Goal: Use online tool/utility: Utilize a website feature to perform a specific function

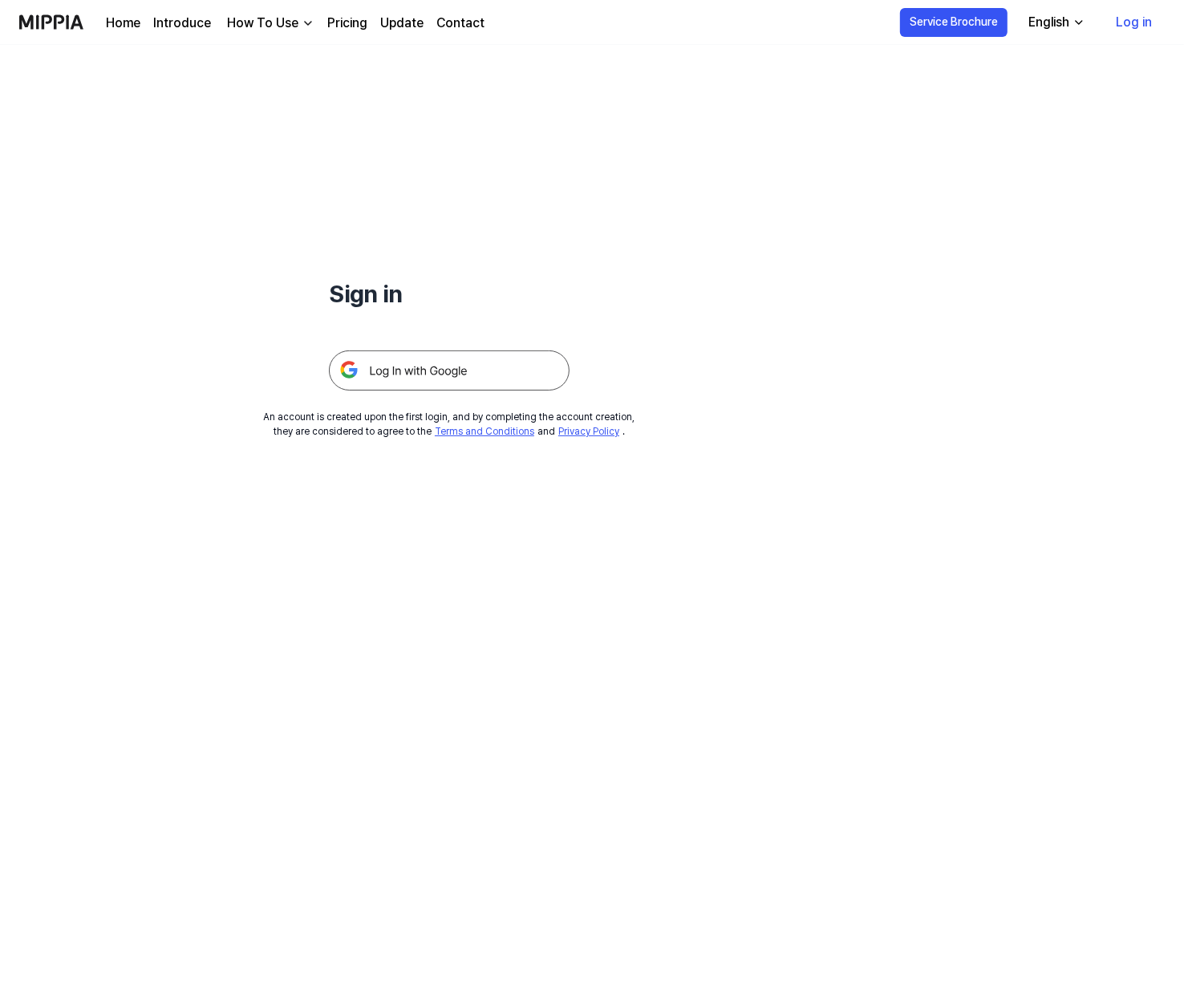
click at [549, 384] on img at bounding box center [449, 370] width 241 height 40
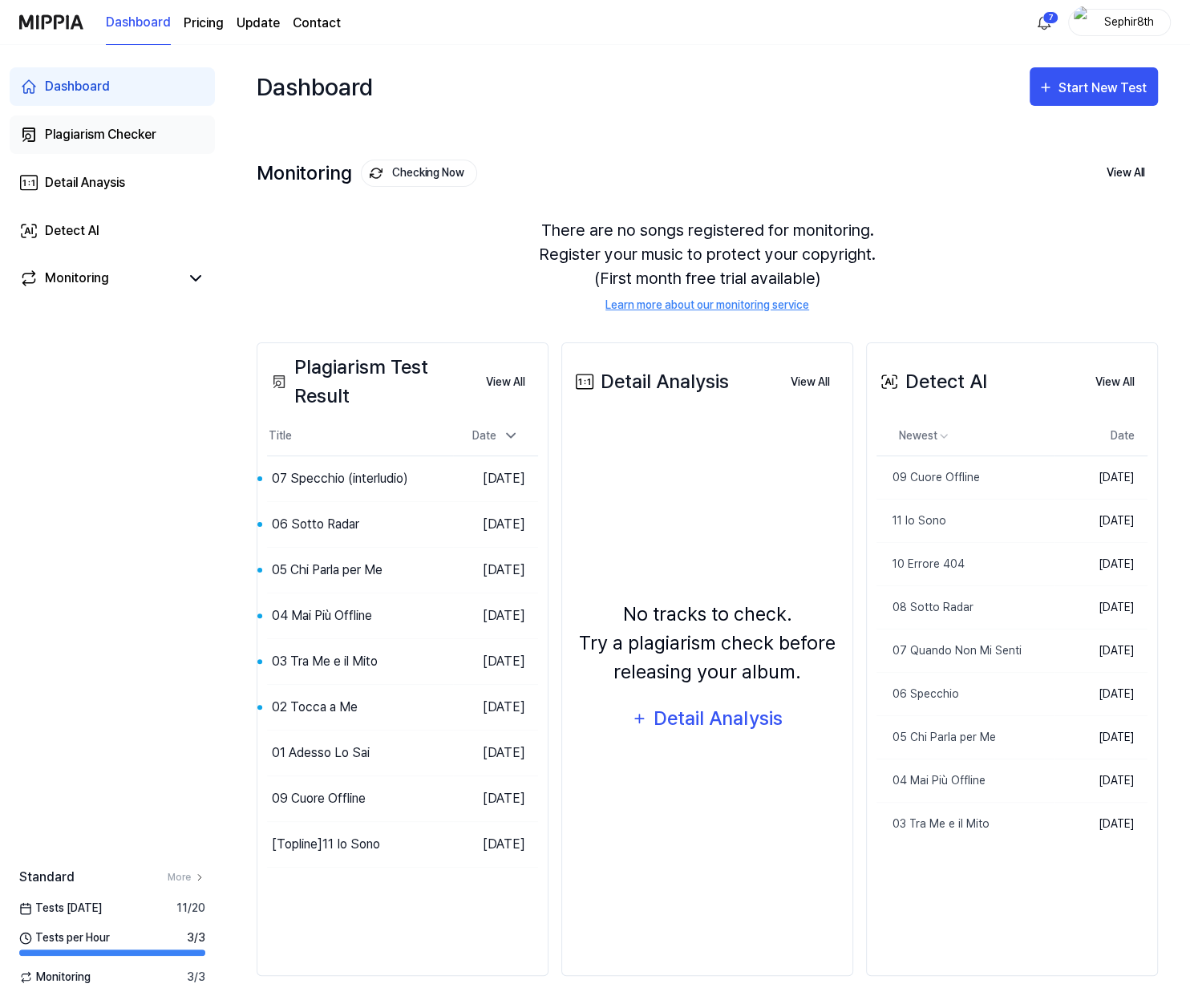
click at [156, 133] on div "Plagiarism Checker" at bounding box center [101, 134] width 111 height 19
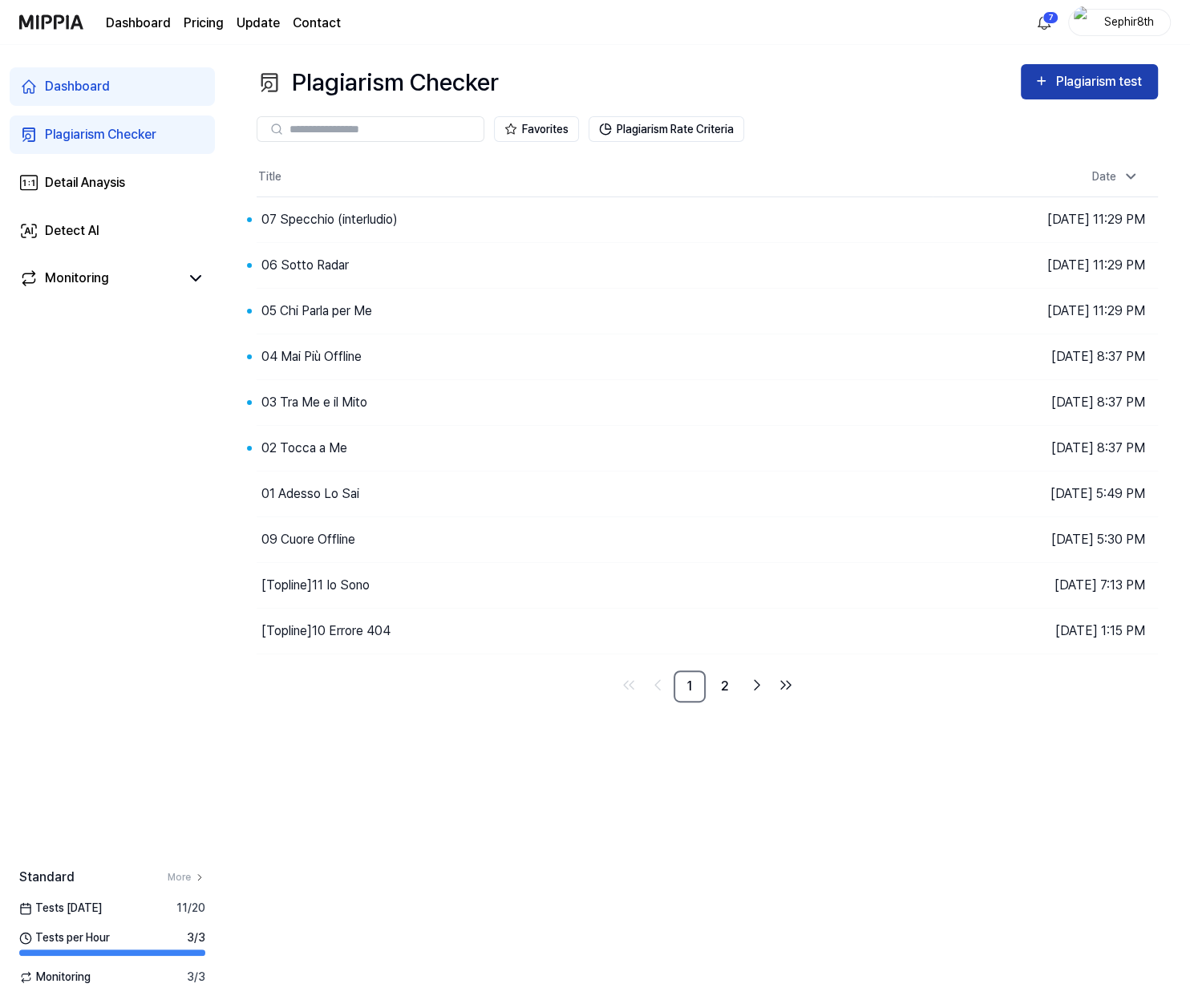
click at [1116, 93] on button "Plagiarism test" at bounding box center [1089, 82] width 137 height 35
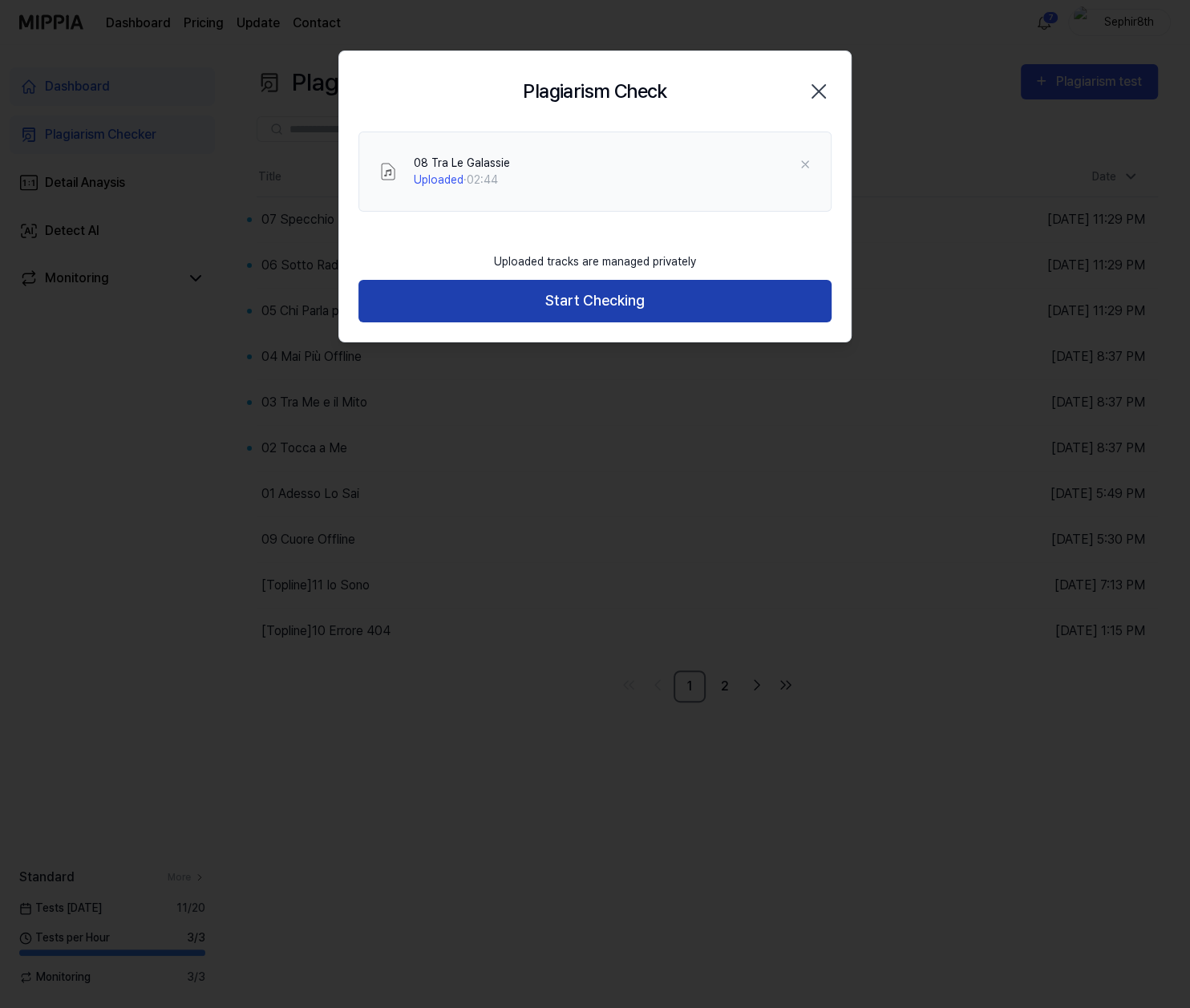
click at [651, 304] on button "Start Checking" at bounding box center [595, 301] width 473 height 43
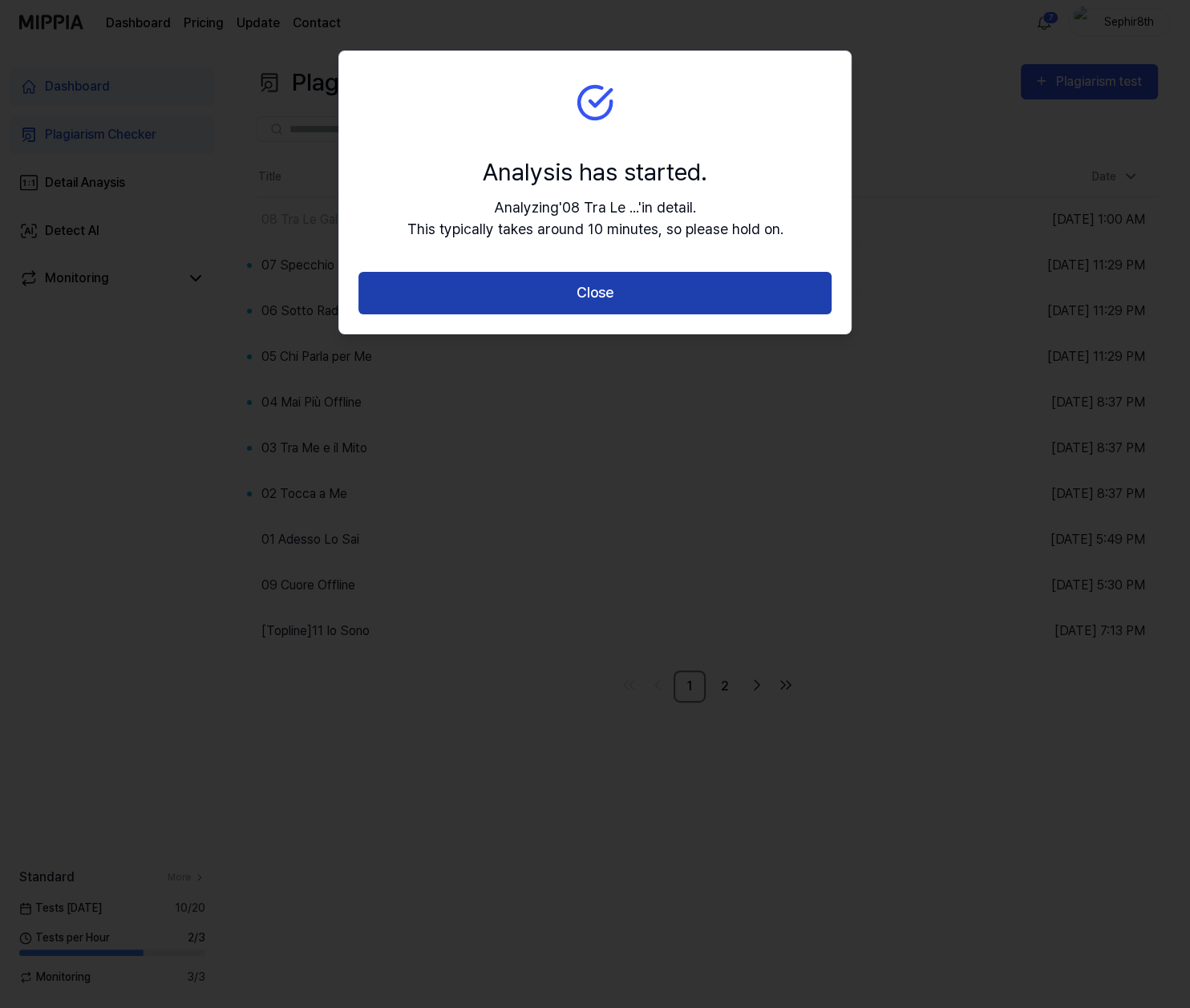
click at [620, 297] on button "Close" at bounding box center [595, 293] width 473 height 43
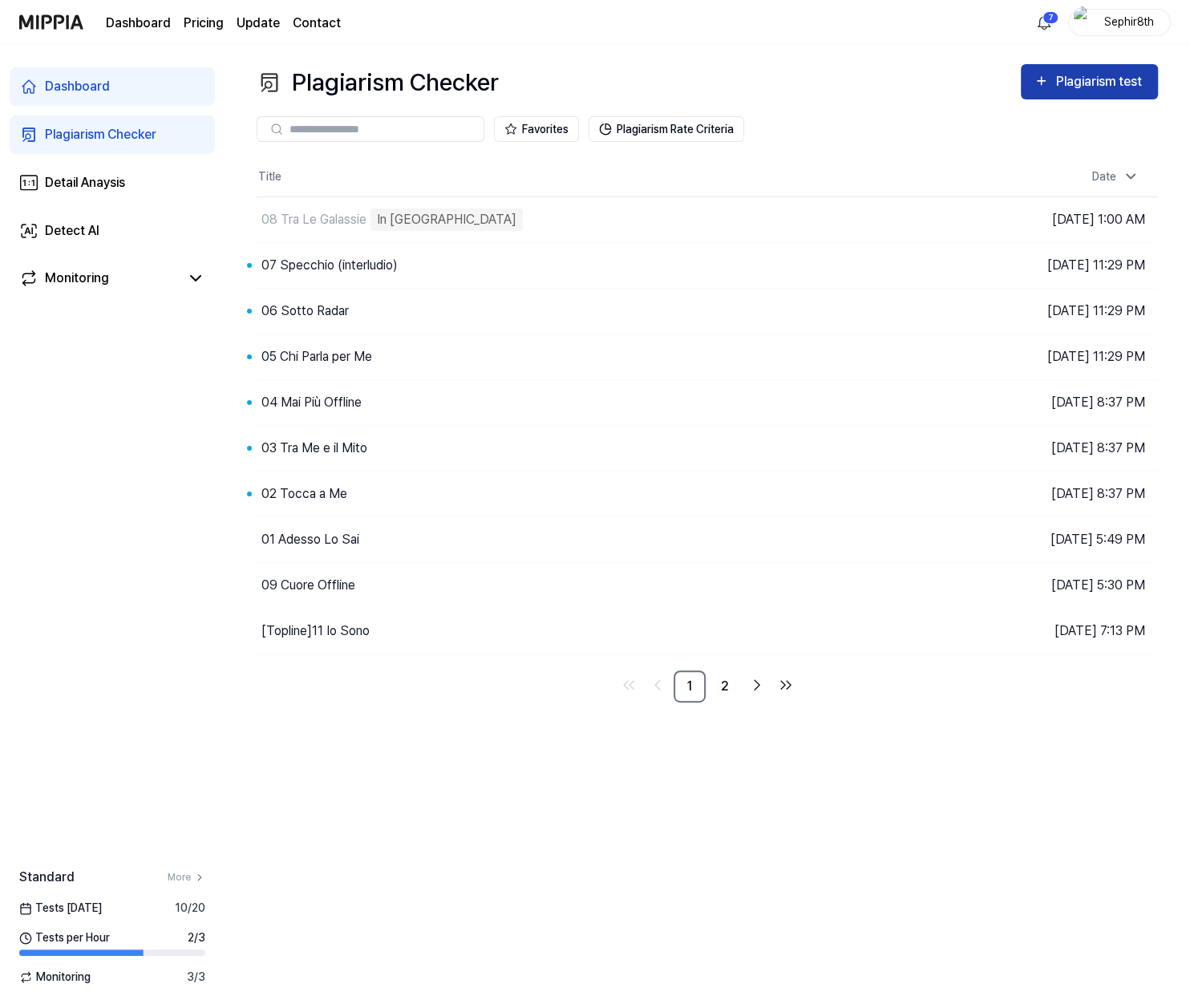
click at [1111, 79] on div "Plagiarism test" at bounding box center [1101, 82] width 90 height 21
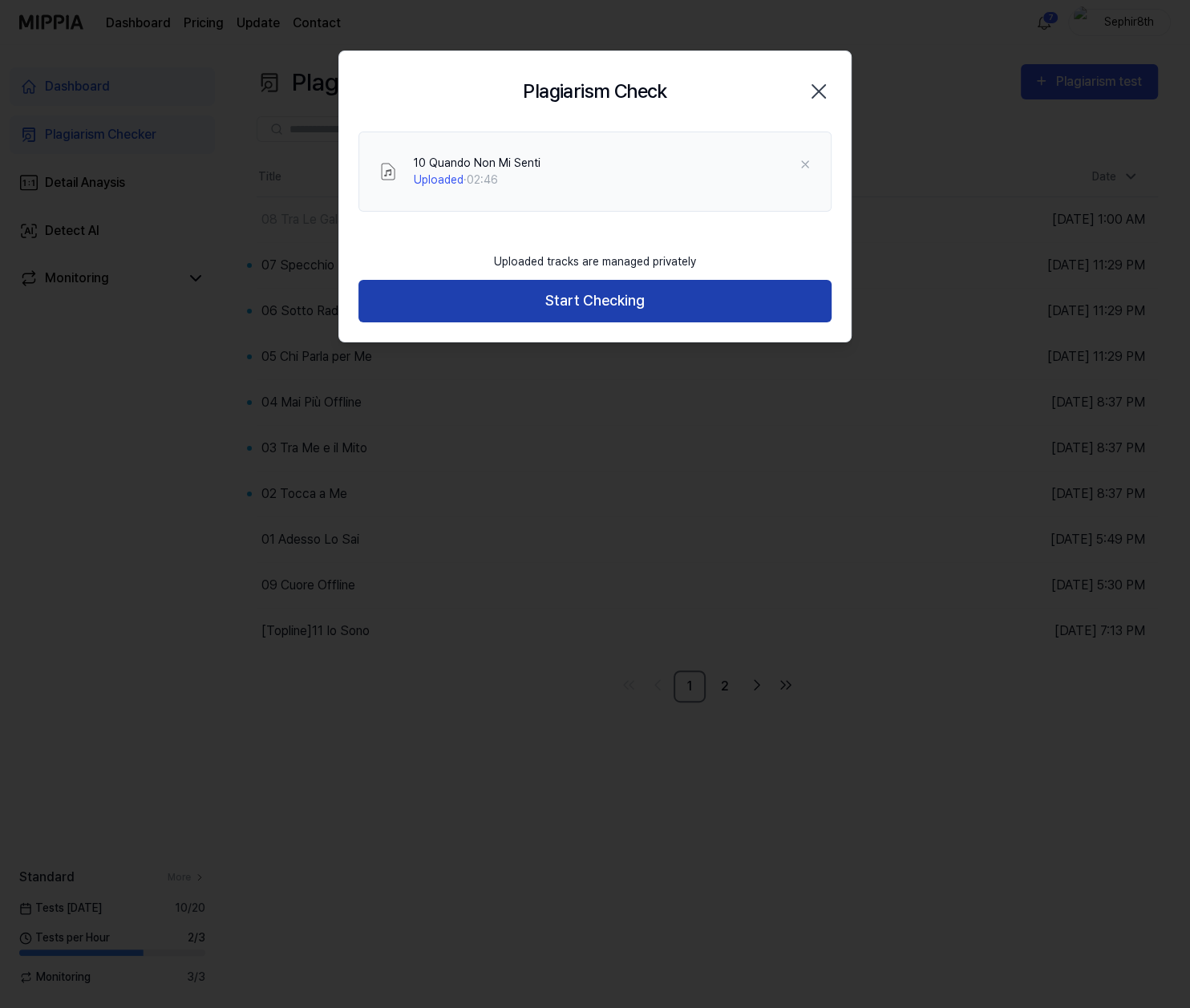
click at [647, 304] on button "Start Checking" at bounding box center [595, 301] width 473 height 43
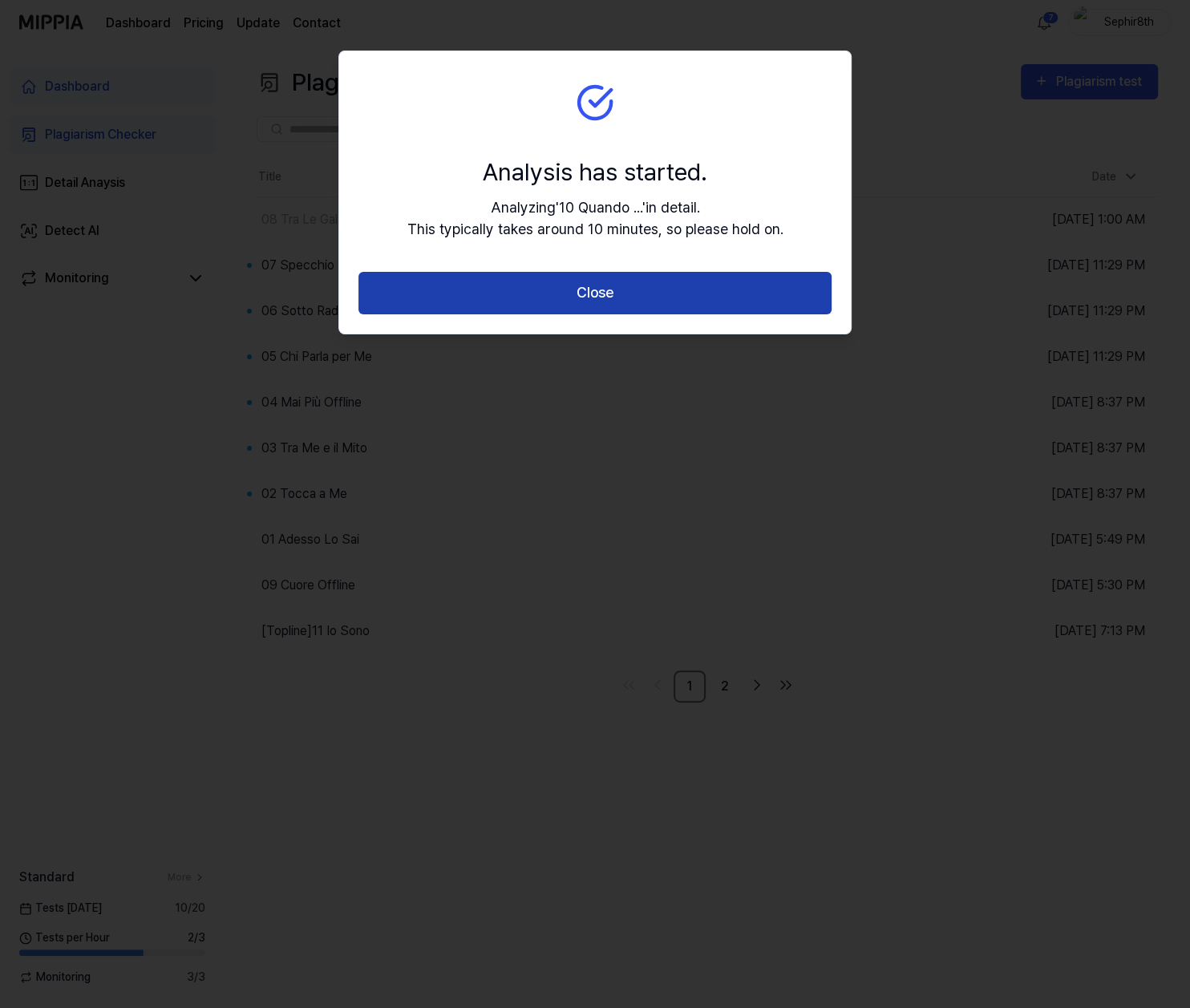
click at [655, 296] on button "Close" at bounding box center [595, 293] width 473 height 43
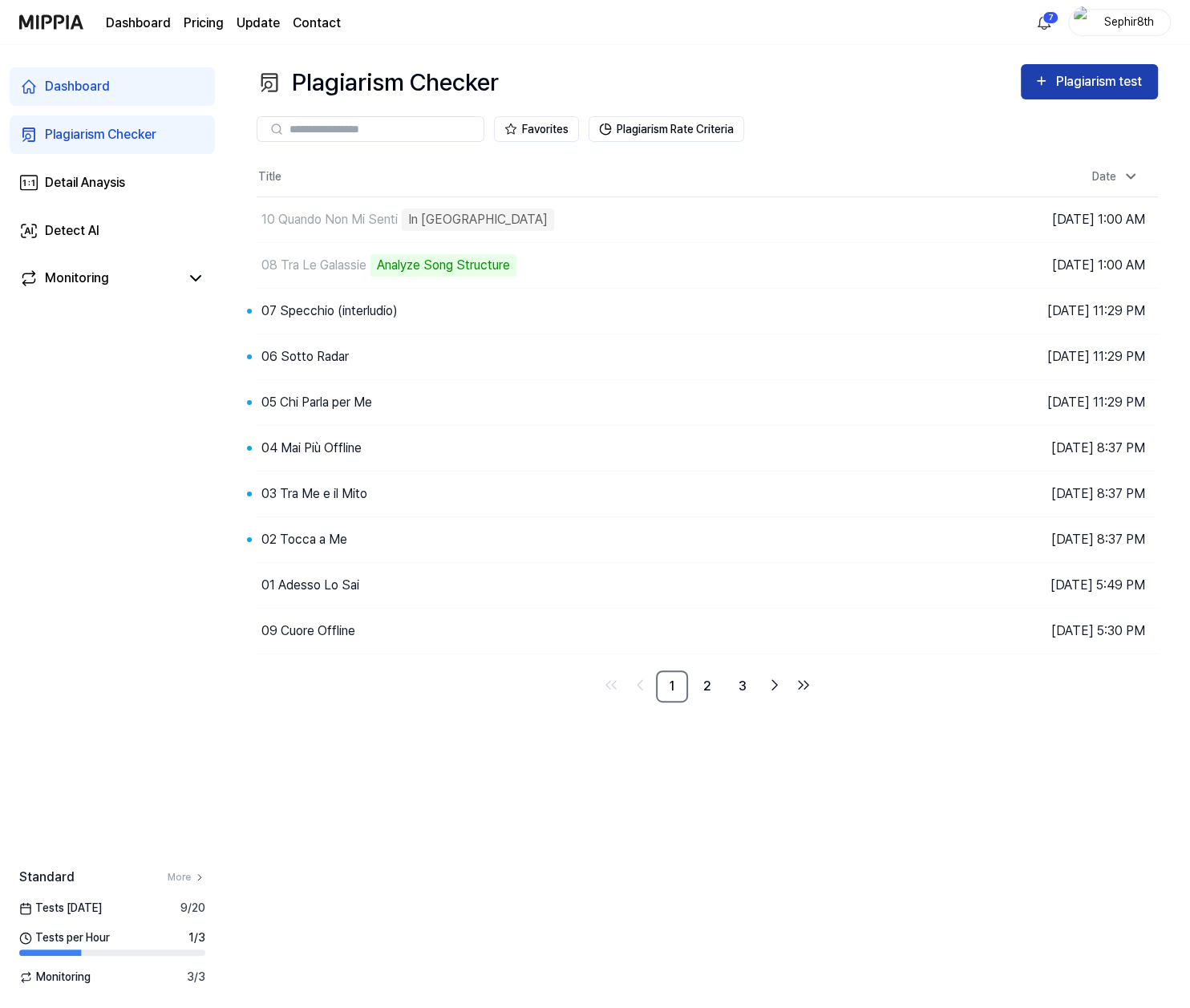
click at [1098, 91] on div "Plagiarism test" at bounding box center [1101, 82] width 90 height 21
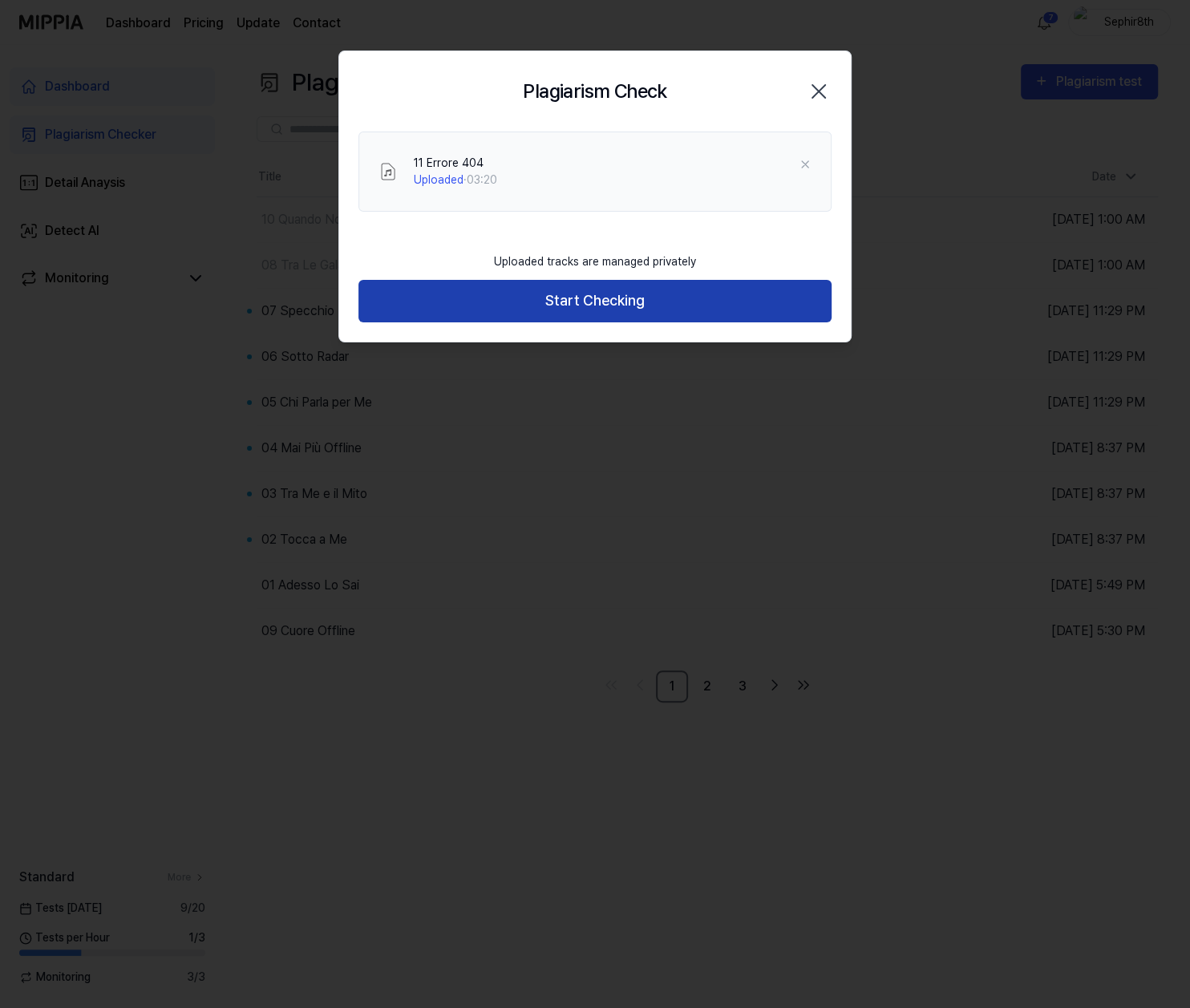
click at [633, 303] on button "Start Checking" at bounding box center [595, 301] width 473 height 43
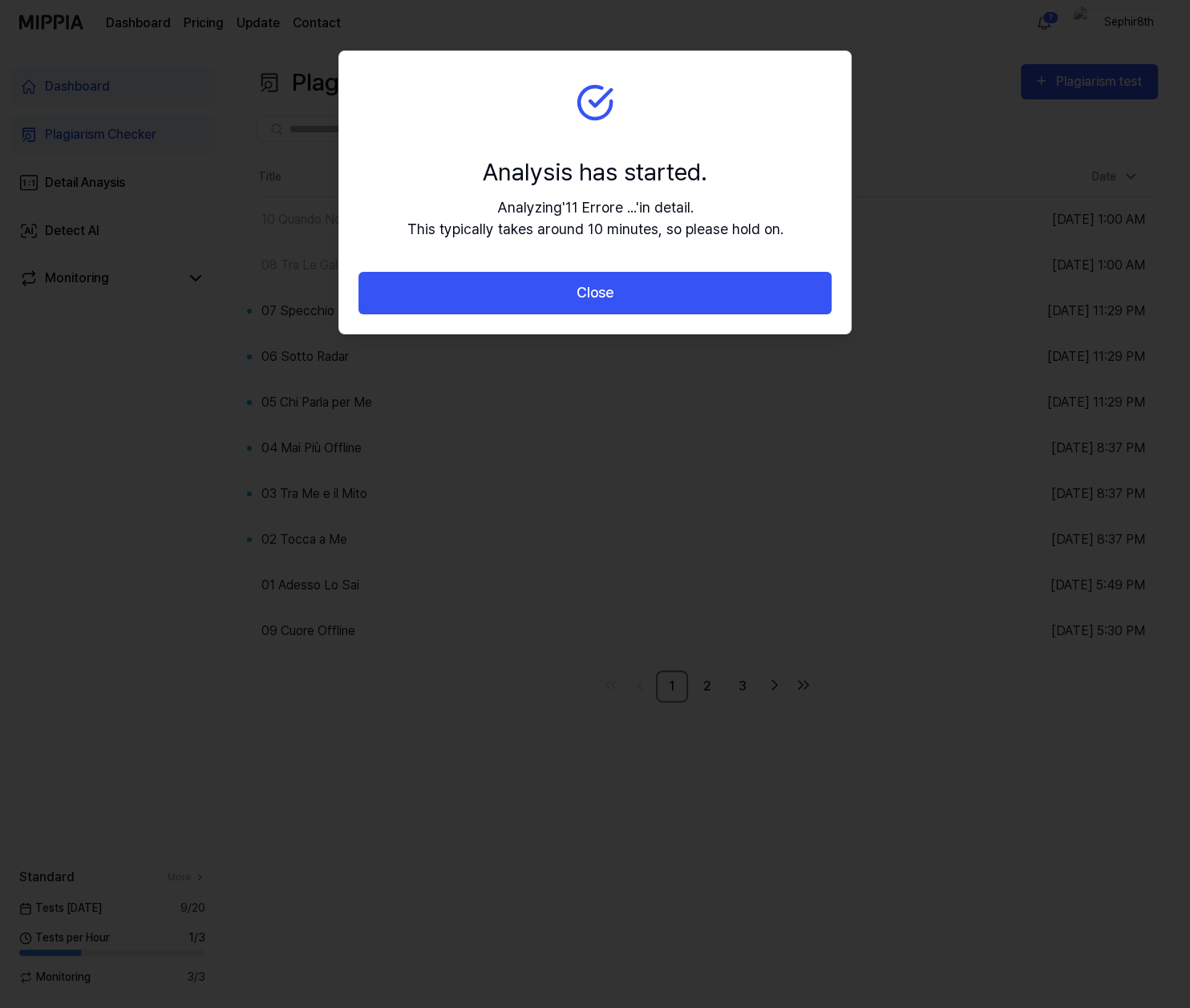
click at [633, 303] on button "Close" at bounding box center [595, 293] width 473 height 43
